Goal: Task Accomplishment & Management: Use online tool/utility

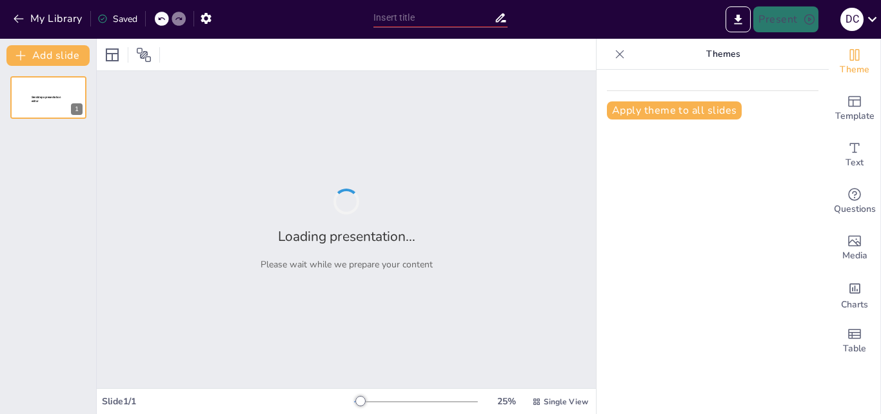
type input "New Sendsteps"
type input "Etapas del Proceso Creativo en Contaduría: De la Idea a la Solución"
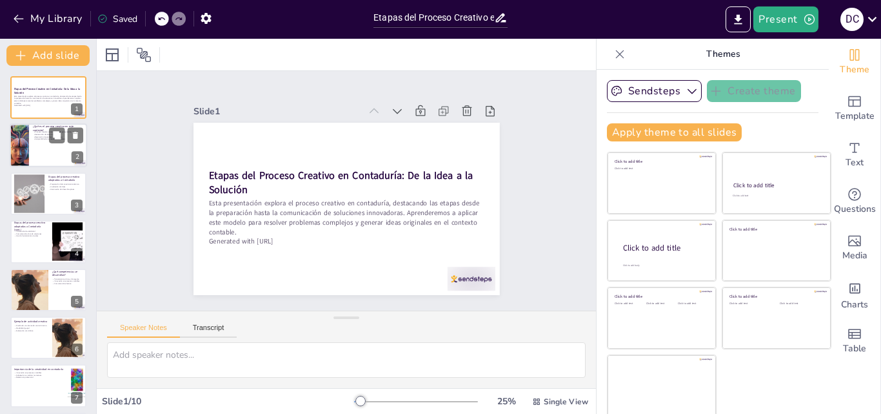
click at [54, 152] on div at bounding box center [48, 146] width 77 height 44
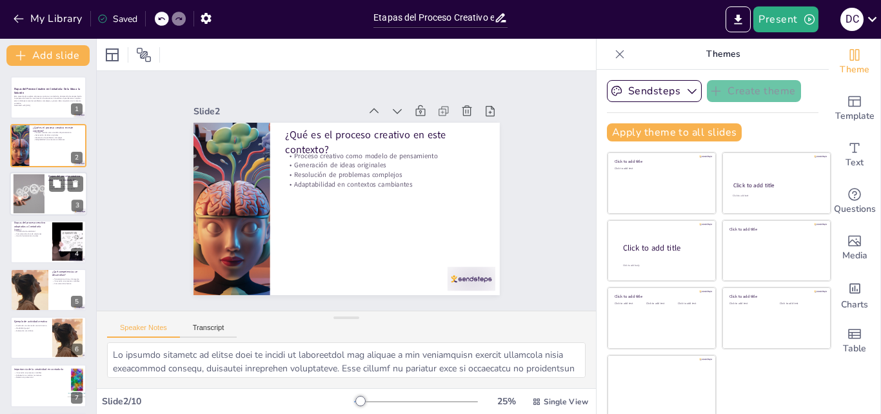
click at [43, 185] on div at bounding box center [28, 193] width 59 height 39
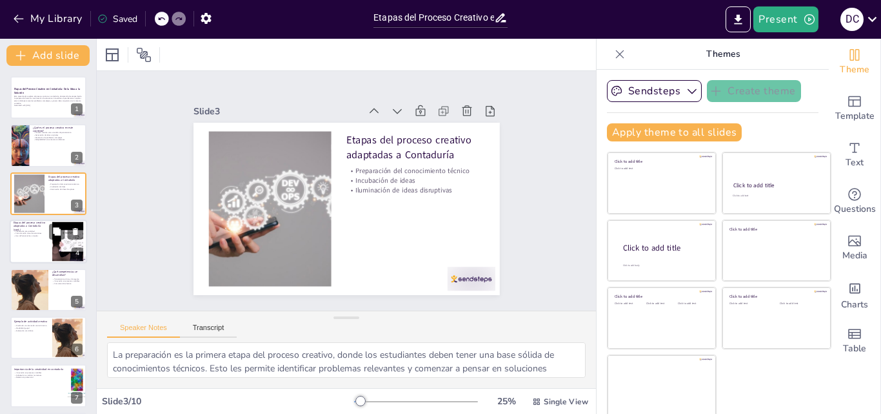
click at [34, 227] on p "Etapas del proceso creativo adaptadas a Contaduría (cont.)" at bounding box center [31, 226] width 35 height 11
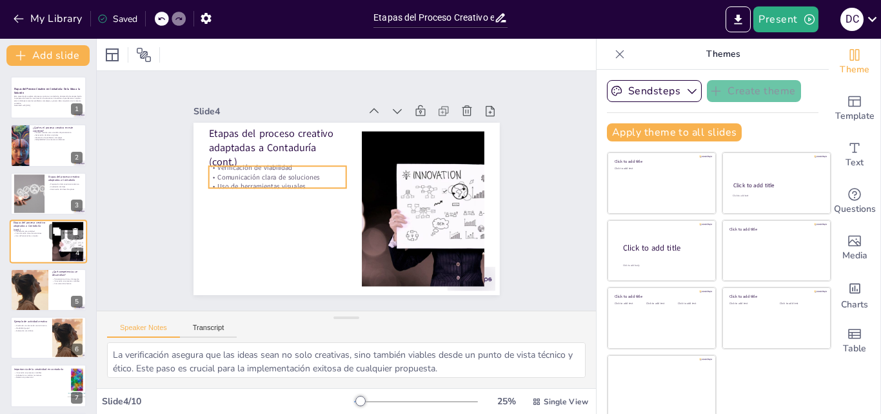
scroll to position [2, 0]
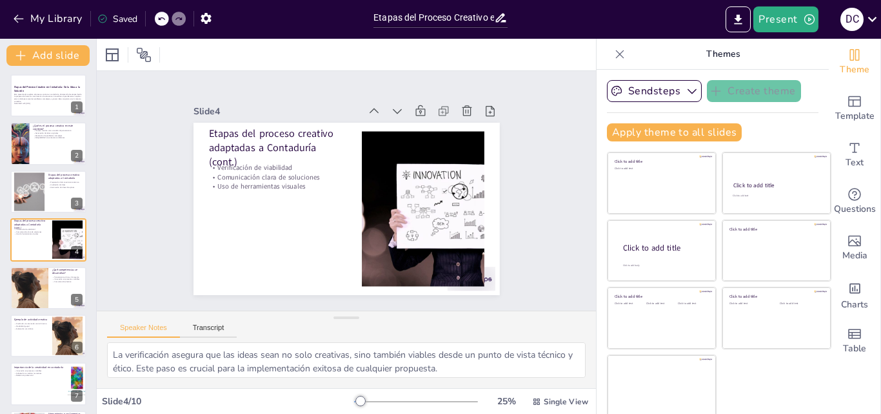
click at [29, 265] on div "Etapas del Proceso Creativo en Contaduría: De la Idea a la Solución Esta presen…" at bounding box center [48, 311] width 96 height 475
click at [29, 273] on div at bounding box center [28, 288] width 73 height 44
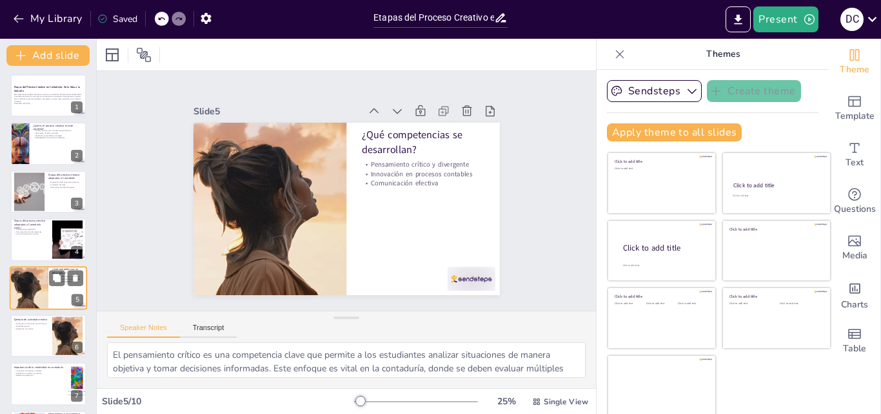
scroll to position [50, 0]
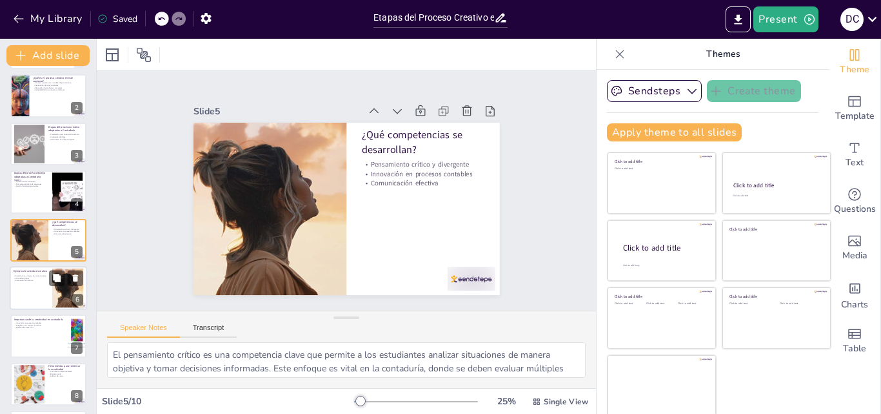
click at [27, 290] on div at bounding box center [48, 288] width 77 height 44
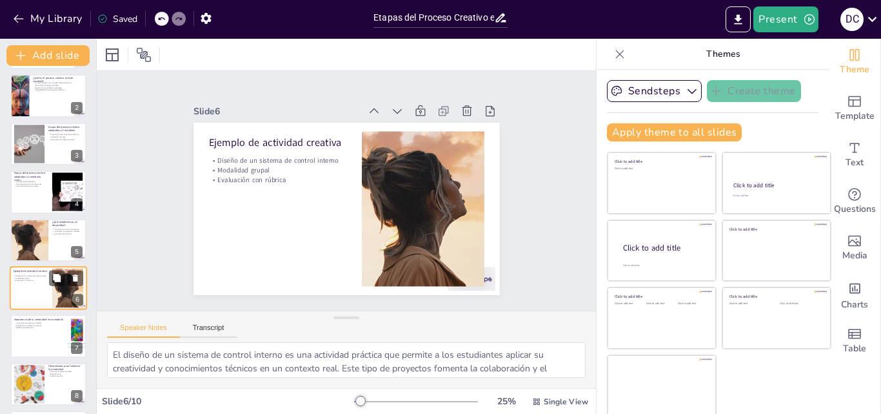
scroll to position [98, 0]
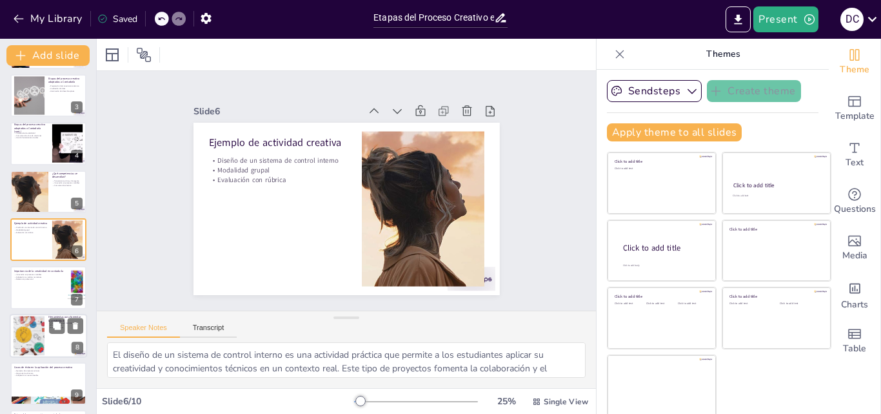
click at [35, 324] on div at bounding box center [29, 335] width 60 height 39
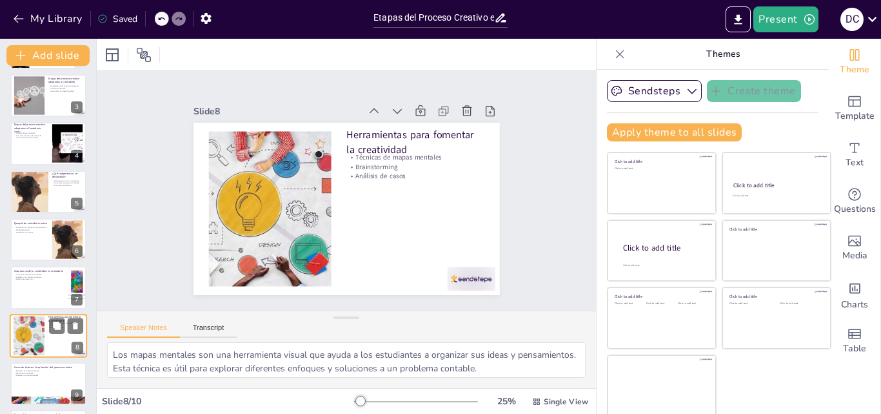
scroll to position [148, 0]
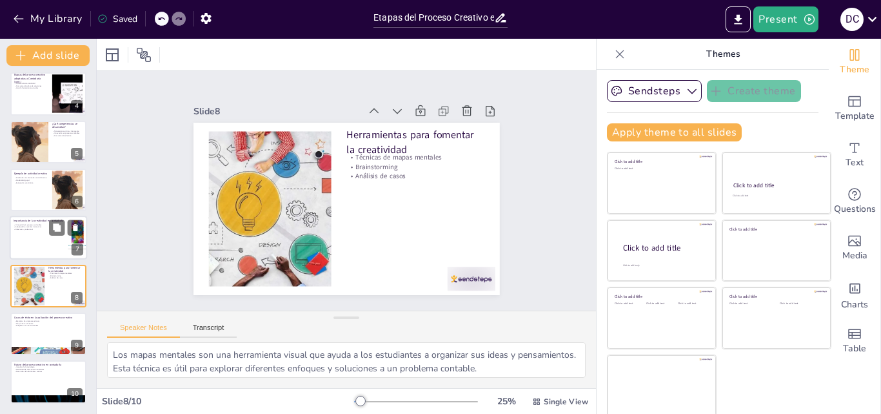
click at [28, 250] on div at bounding box center [48, 238] width 77 height 44
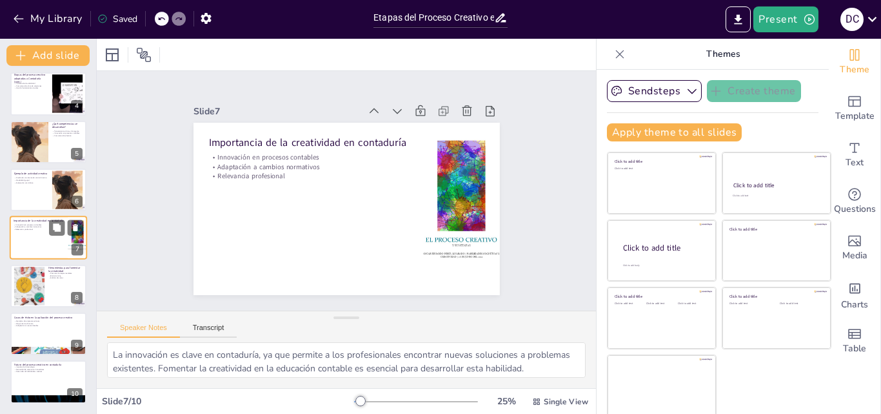
scroll to position [146, 0]
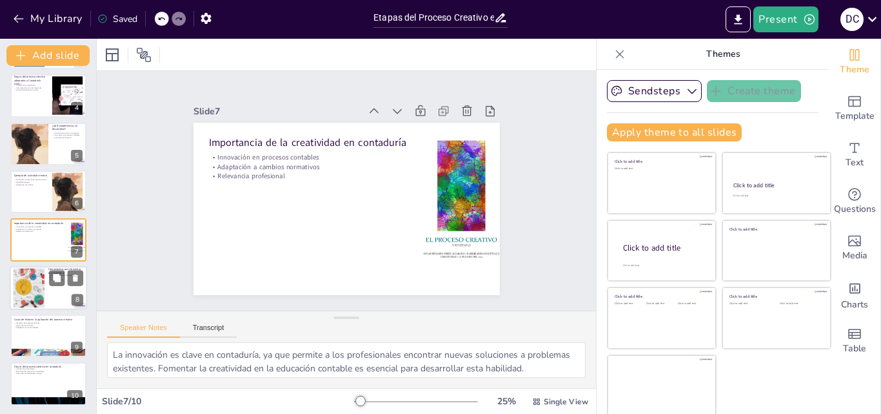
click at [26, 285] on div at bounding box center [29, 287] width 60 height 39
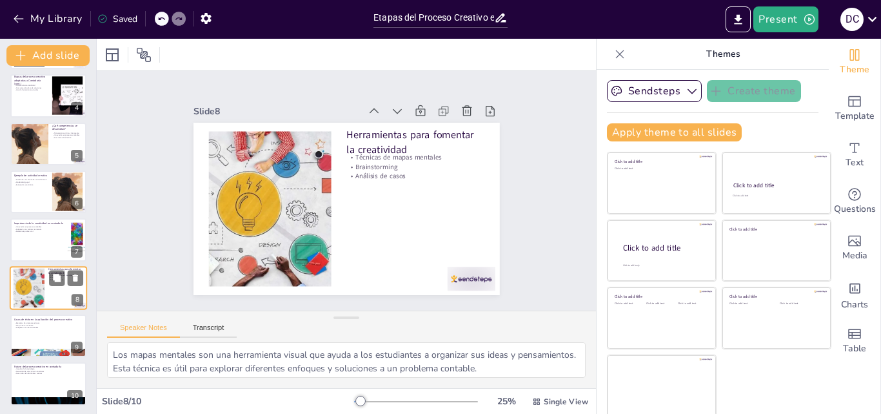
scroll to position [148, 0]
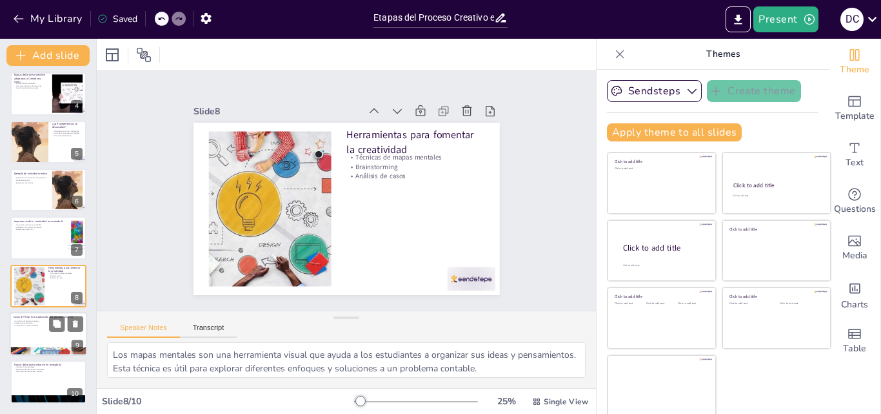
click at [26, 319] on p "Ejemplos de empresas exitosas" at bounding box center [49, 320] width 70 height 3
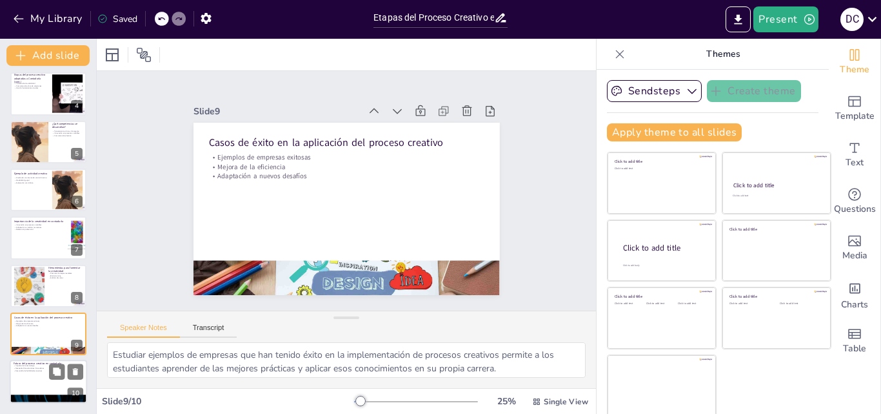
click at [30, 373] on div at bounding box center [48, 382] width 77 height 44
type textarea "La tecnología está transformando el campo de la contaduría, ofreciendo nuevas h…"
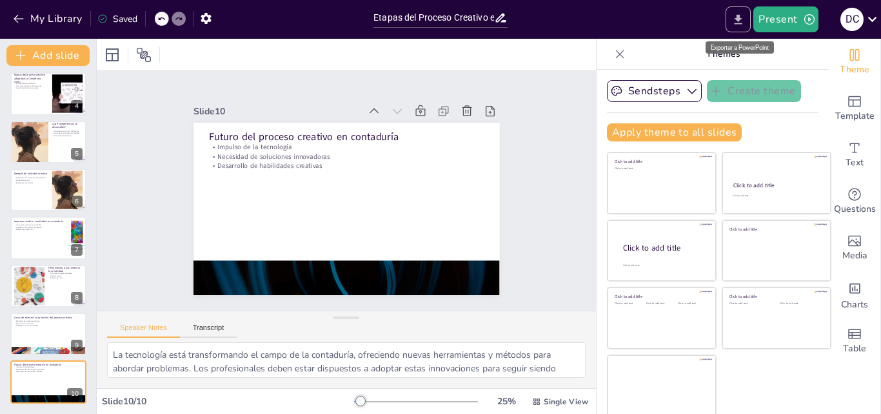
click at [735, 26] on button "Export to PowerPoint" at bounding box center [738, 19] width 25 height 26
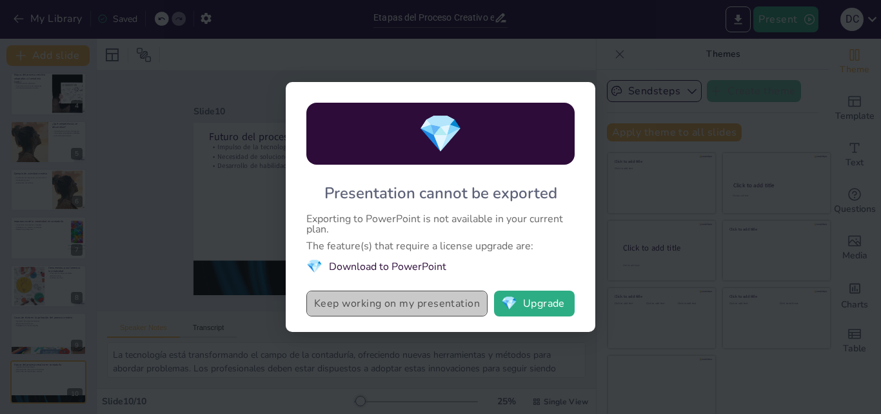
click at [361, 306] on button "Keep working on my presentation" at bounding box center [396, 303] width 181 height 26
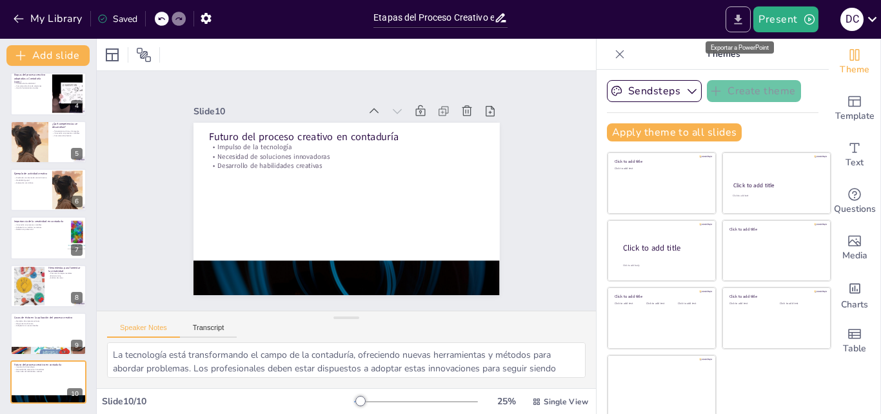
click at [734, 20] on icon "Export to PowerPoint" at bounding box center [739, 20] width 14 height 14
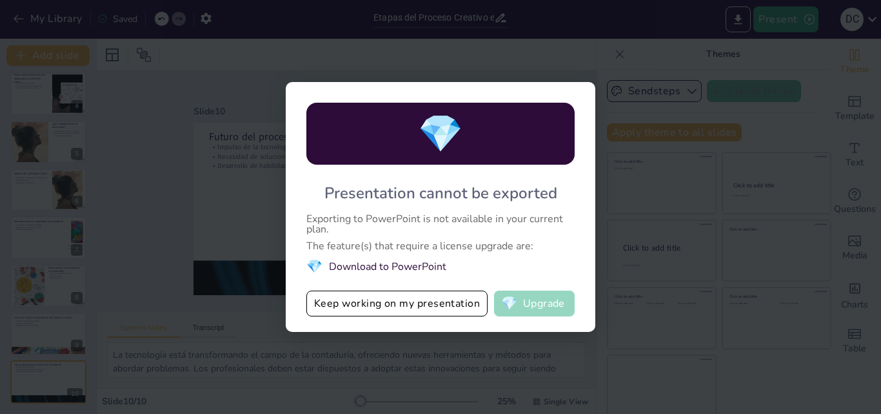
click at [511, 294] on button "💎 Upgrade" at bounding box center [534, 303] width 81 height 26
